Goal: Find specific page/section: Find specific page/section

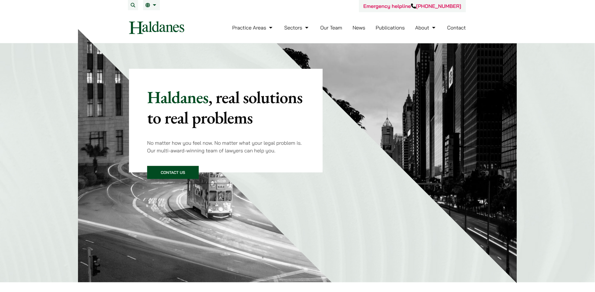
click at [328, 27] on link "Our Team" at bounding box center [332, 27] width 22 height 7
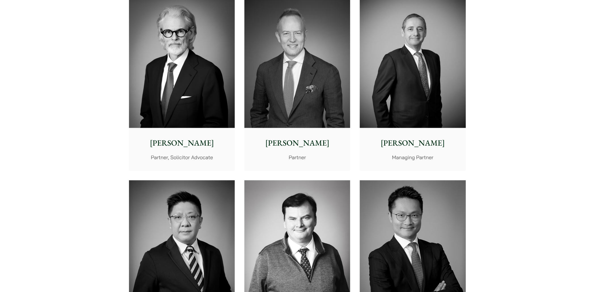
scroll to position [174, 0]
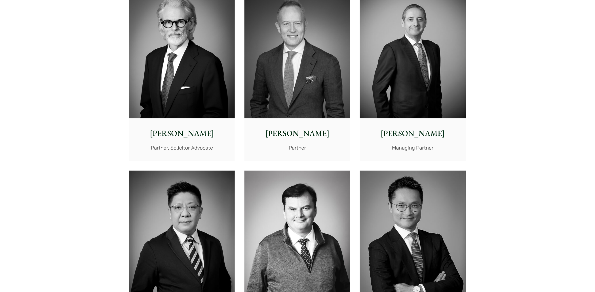
click at [439, 96] on img at bounding box center [413, 52] width 106 height 132
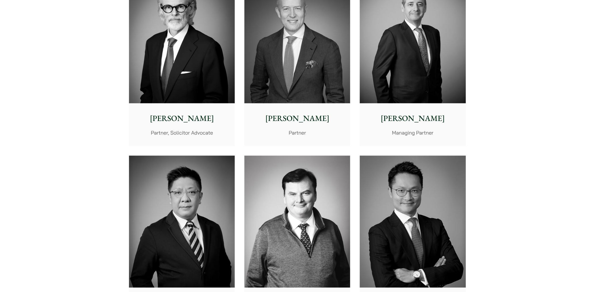
scroll to position [65, 0]
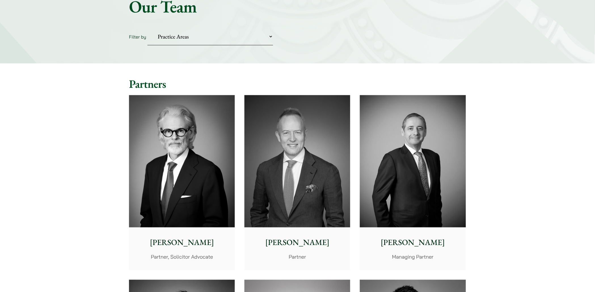
click at [422, 224] on img at bounding box center [413, 161] width 106 height 132
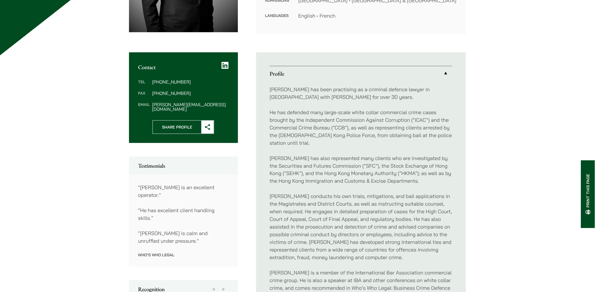
scroll to position [175, 0]
